Goal: Information Seeking & Learning: Learn about a topic

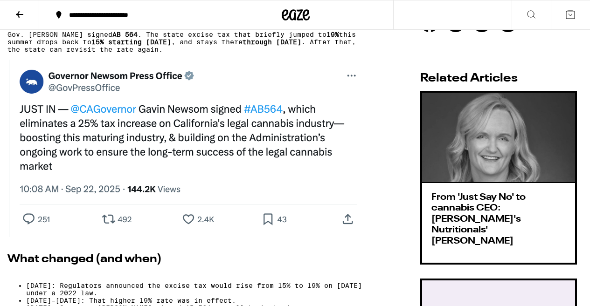
scroll to position [315, 0]
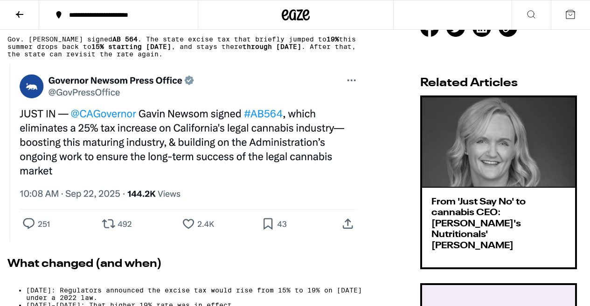
click at [207, 154] on img at bounding box center [185, 153] width 356 height 178
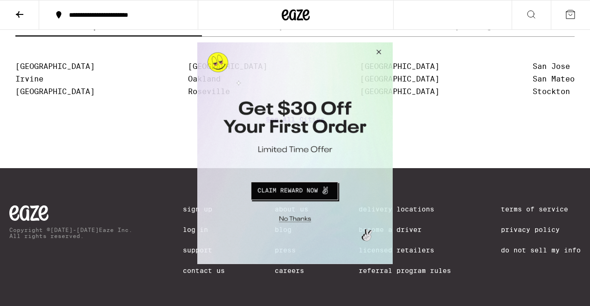
click at [379, 52] on button "Close Modal" at bounding box center [377, 53] width 25 height 22
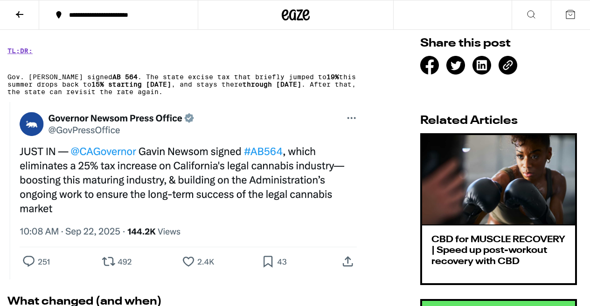
scroll to position [272, 0]
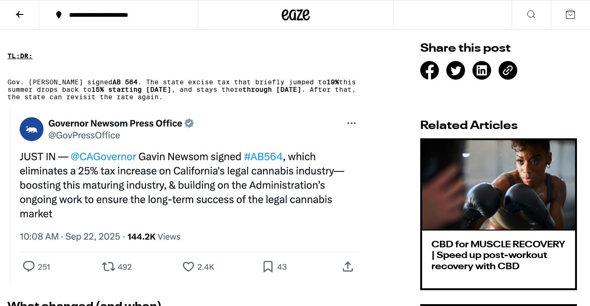
click at [18, 55] on strong "TL;DR:" at bounding box center [19, 55] width 25 height 7
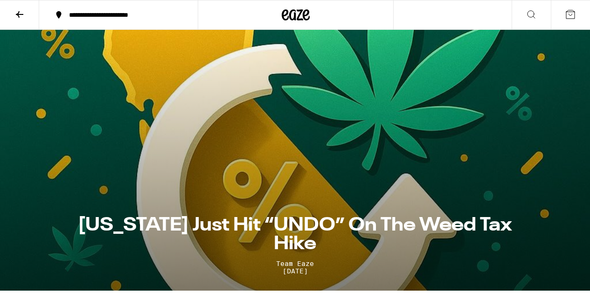
scroll to position [111, 0]
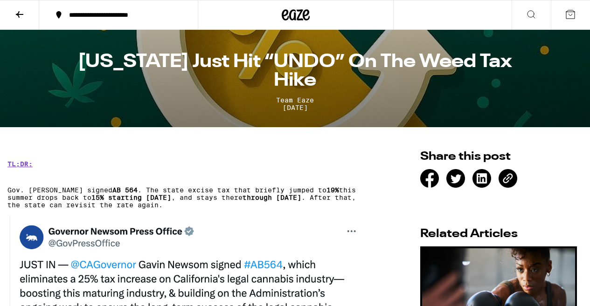
scroll to position [181, 0]
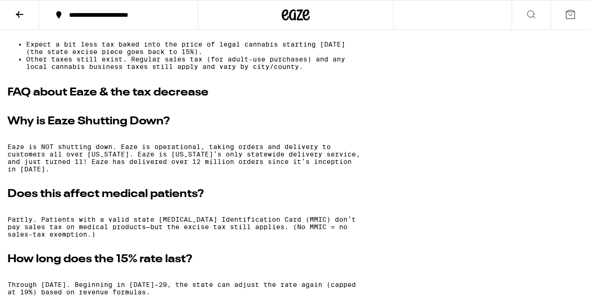
scroll to position [710, 0]
